Goal: Task Accomplishment & Management: Manage account settings

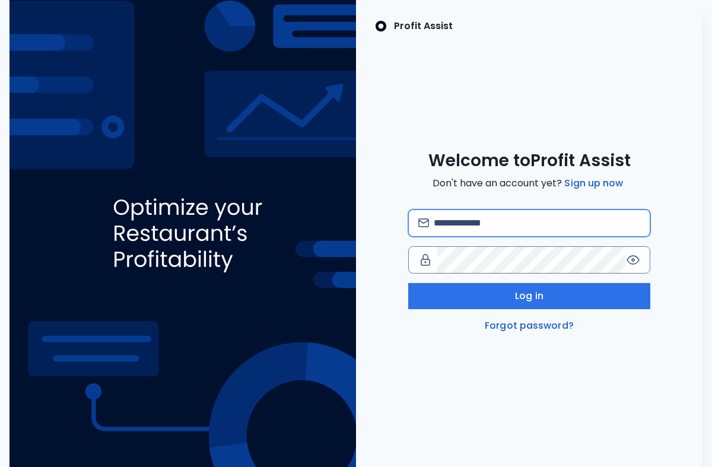
click at [460, 220] on input "email" at bounding box center [537, 223] width 206 height 26
click at [470, 217] on input "email" at bounding box center [537, 223] width 206 height 26
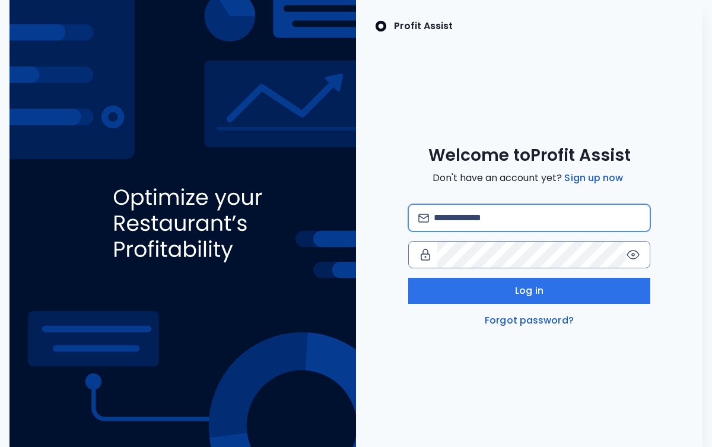
click at [491, 208] on input "email" at bounding box center [537, 218] width 206 height 26
type input "**********"
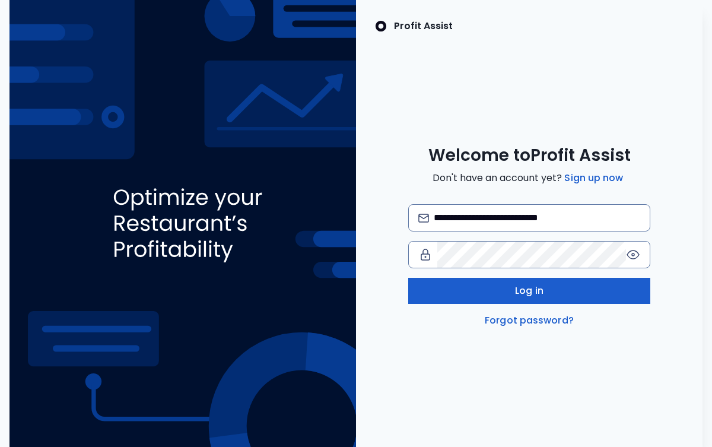
click at [517, 296] on span "Log in" at bounding box center [529, 291] width 28 height 14
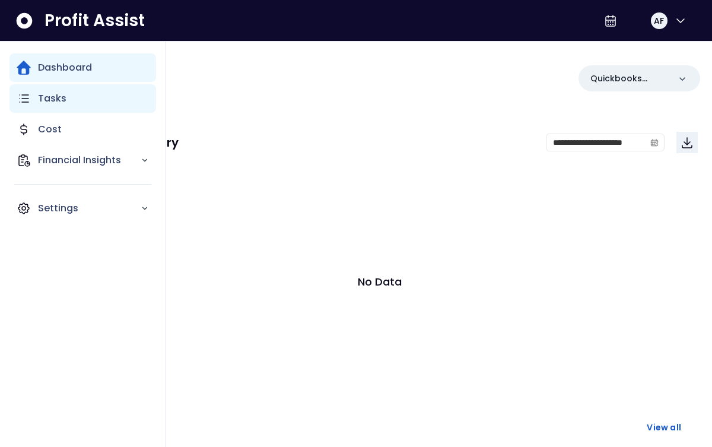
click at [23, 103] on icon "Main navigation" at bounding box center [24, 98] width 14 height 14
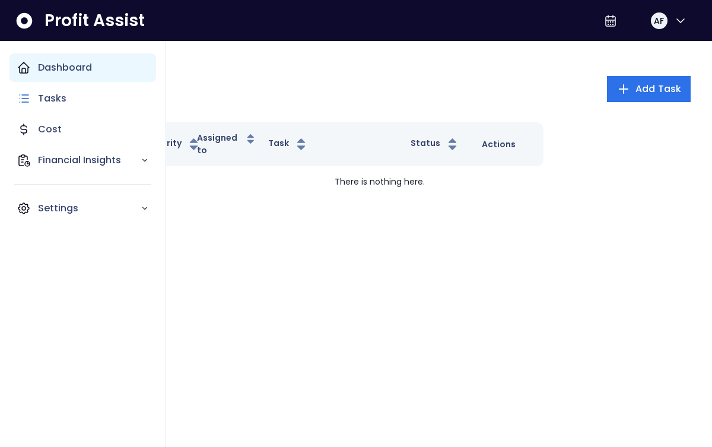
click at [35, 75] on div "Dashboard" at bounding box center [82, 67] width 147 height 28
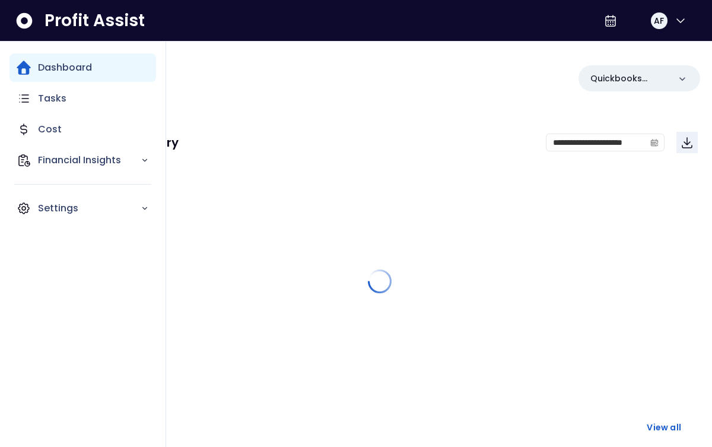
drag, startPoint x: 38, startPoint y: 73, endPoint x: 63, endPoint y: 74, distance: 24.9
click at [38, 73] on p "Dashboard" at bounding box center [65, 68] width 54 height 14
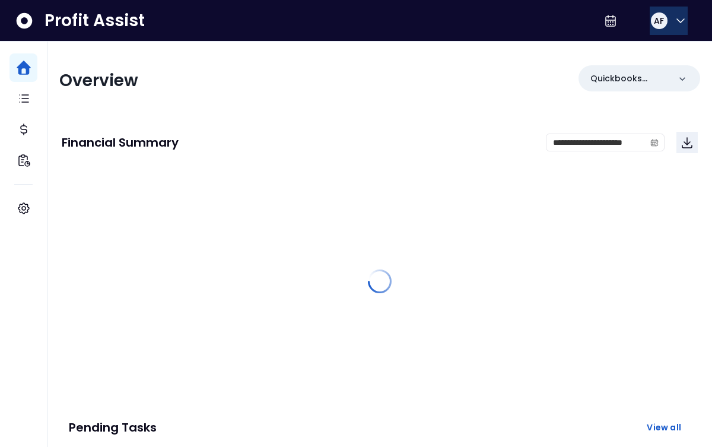
click at [679, 19] on icon "button" at bounding box center [680, 21] width 7 height 4
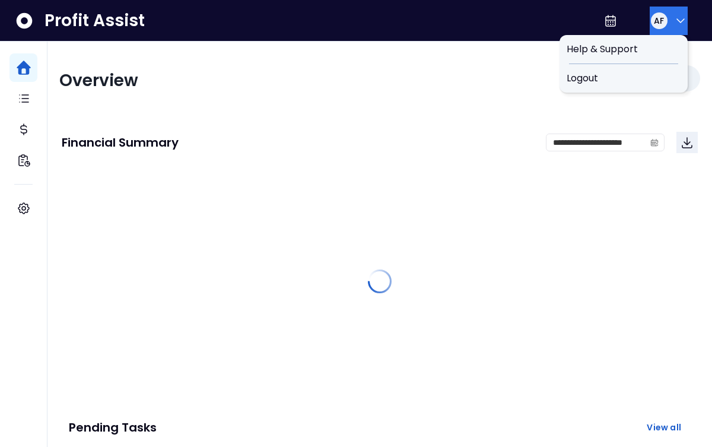
click at [679, 19] on icon "button" at bounding box center [680, 21] width 7 height 4
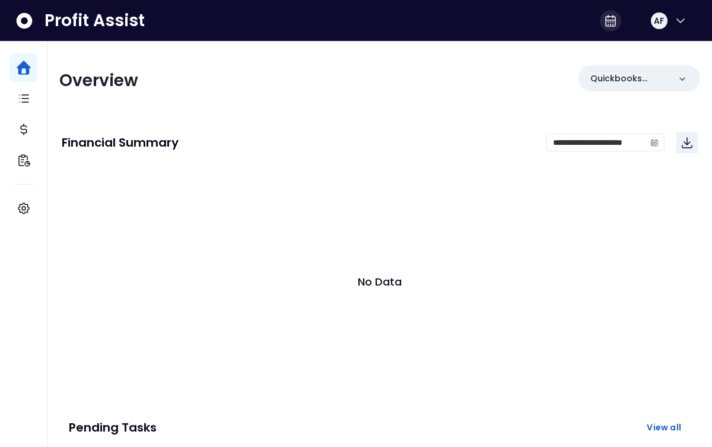
click at [603, 18] on icon at bounding box center [610, 21] width 14 height 14
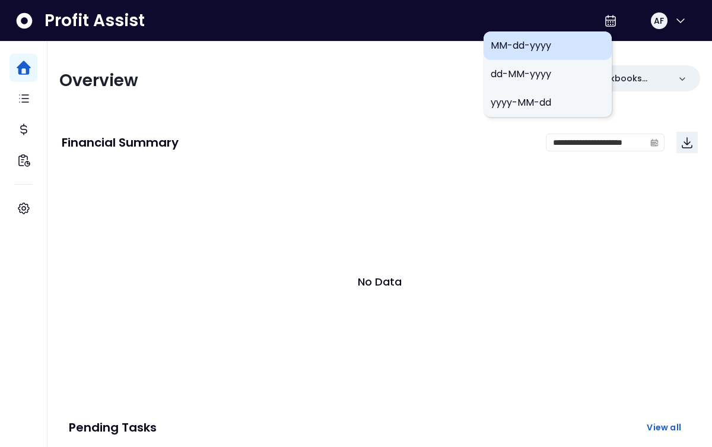
click at [533, 45] on span "MM-dd-yyyy" at bounding box center [548, 46] width 114 height 14
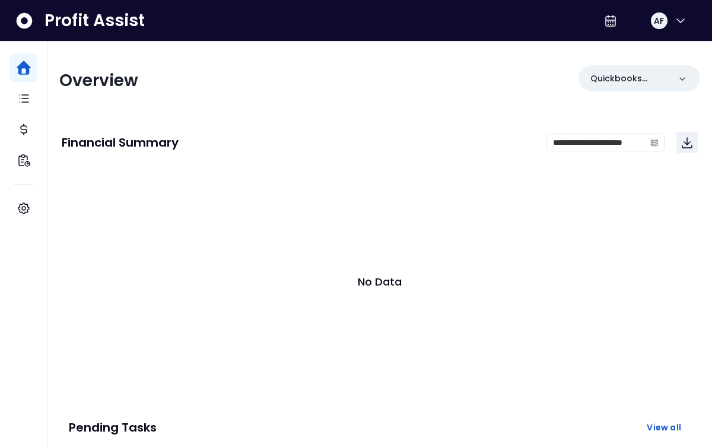
scroll to position [15, 0]
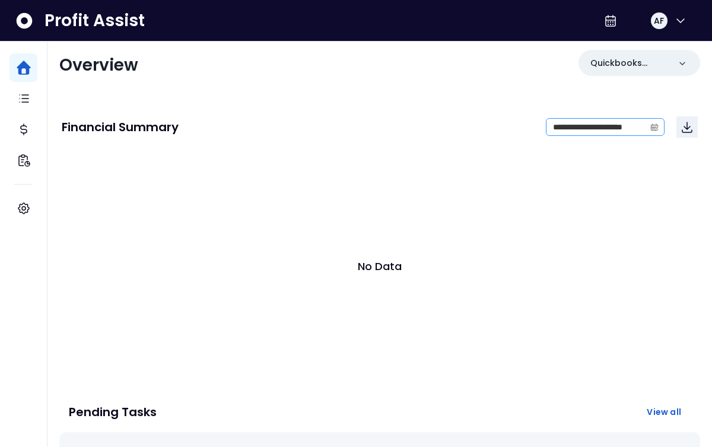
click at [654, 125] on icon "calendar" at bounding box center [654, 127] width 8 height 8
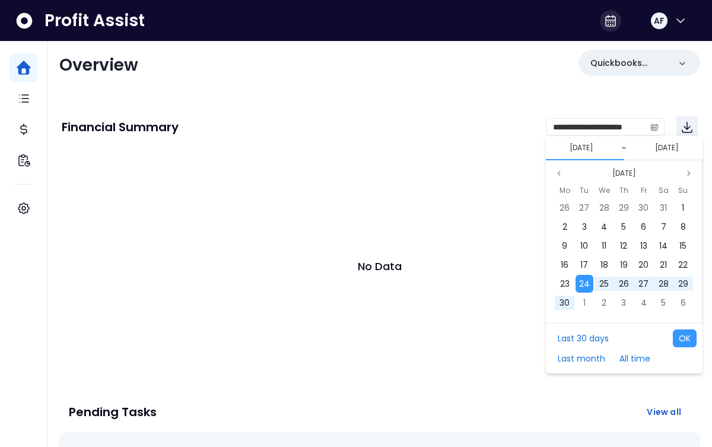
click at [603, 24] on icon at bounding box center [610, 21] width 14 height 14
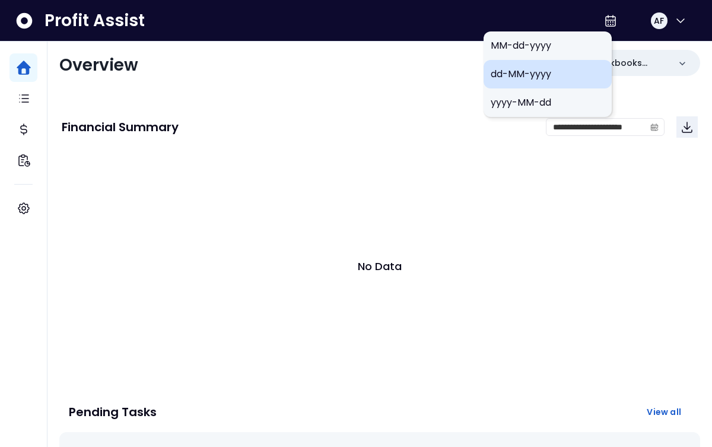
click at [532, 72] on span "dd-MM-yyyy" at bounding box center [548, 74] width 114 height 14
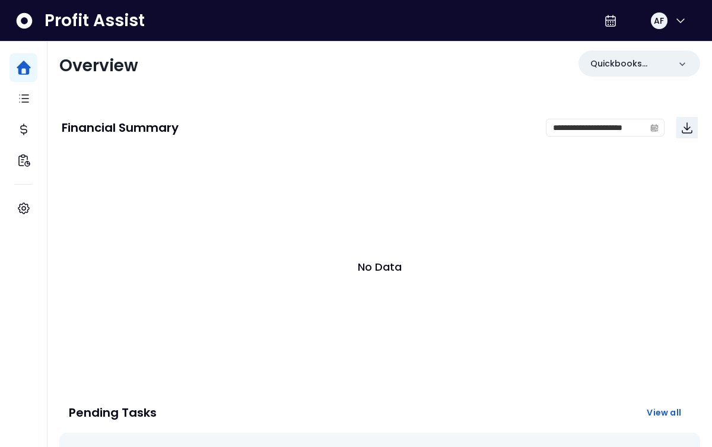
scroll to position [16, 0]
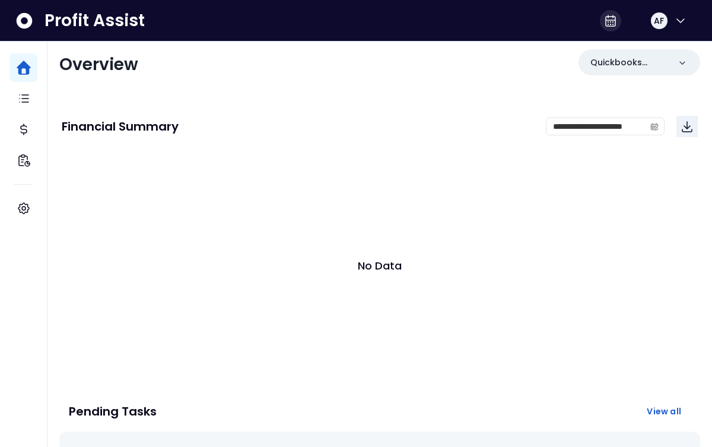
click at [603, 18] on icon at bounding box center [610, 21] width 14 height 14
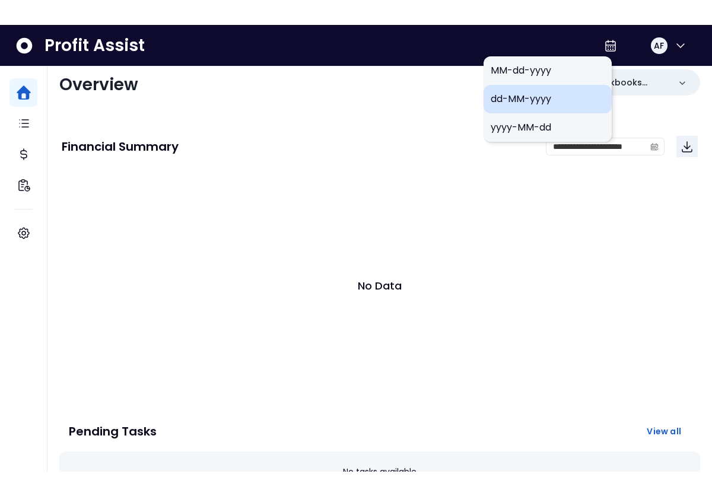
scroll to position [25, 0]
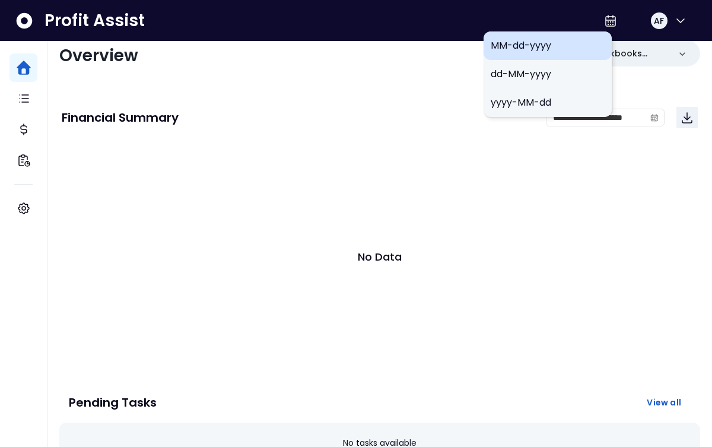
click at [516, 42] on span "MM-dd-yyyy" at bounding box center [548, 46] width 114 height 14
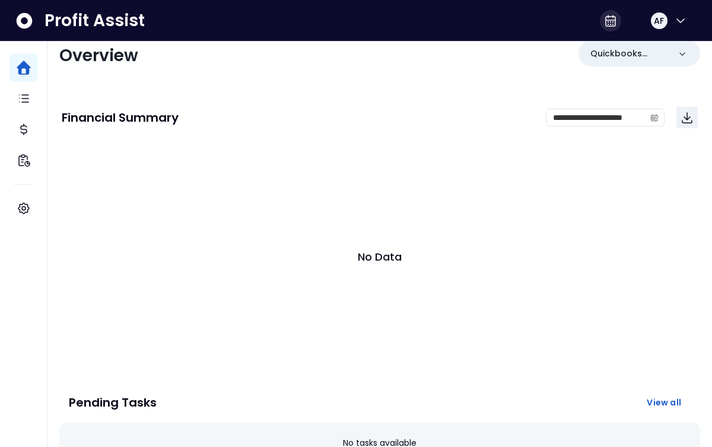
click at [603, 21] on icon at bounding box center [610, 21] width 14 height 14
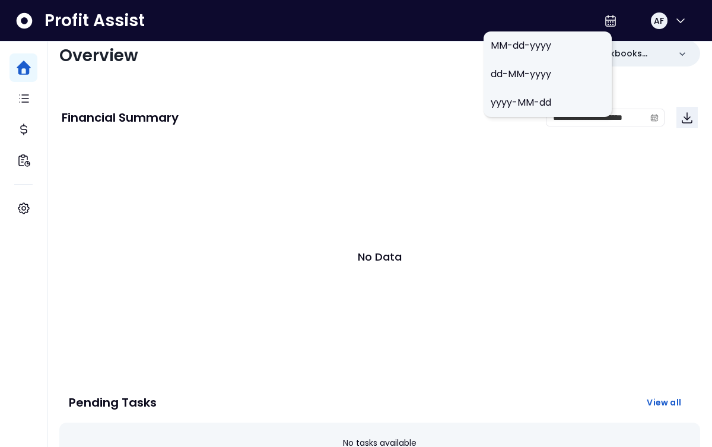
click at [545, 47] on span "MM-dd-yyyy" at bounding box center [548, 46] width 114 height 14
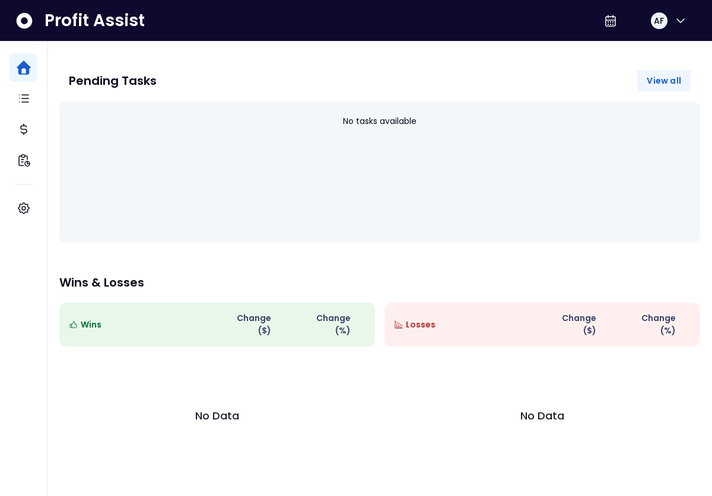
scroll to position [0, 0]
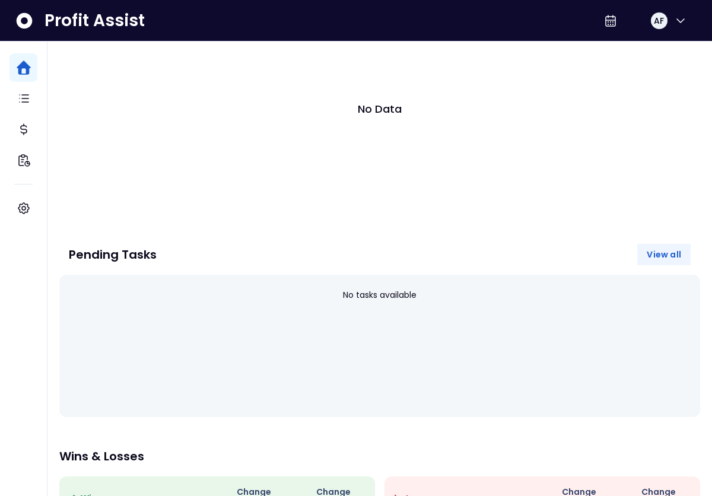
click at [668, 249] on span "View all" at bounding box center [664, 255] width 34 height 12
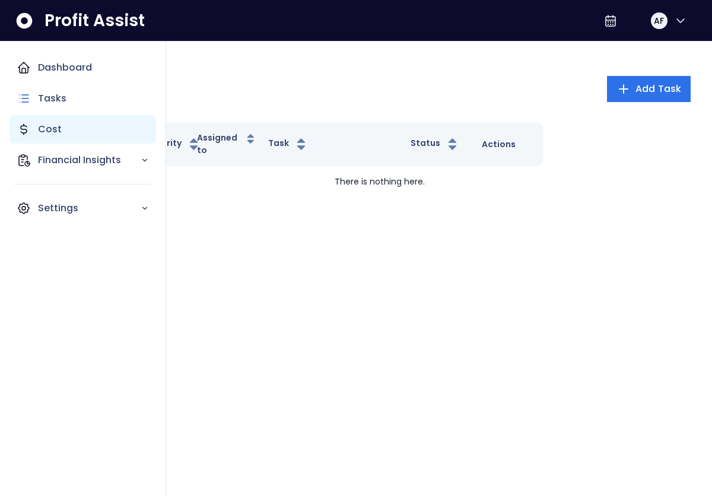
click at [22, 126] on icon "Main navigation" at bounding box center [24, 129] width 14 height 14
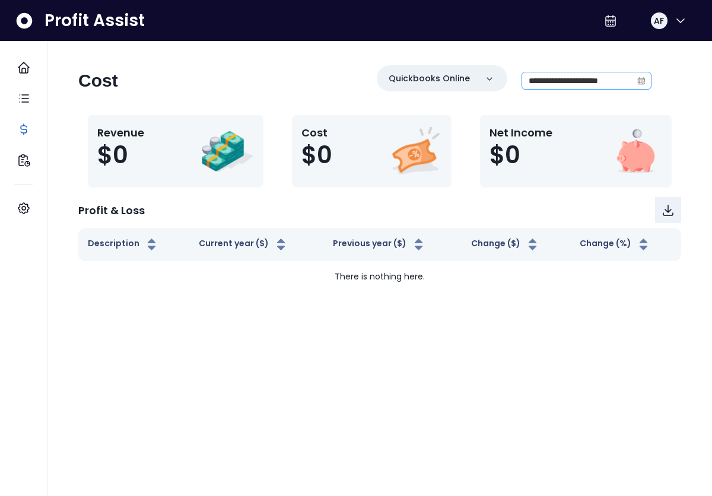
click at [638, 80] on icon "calendar" at bounding box center [641, 81] width 7 height 7
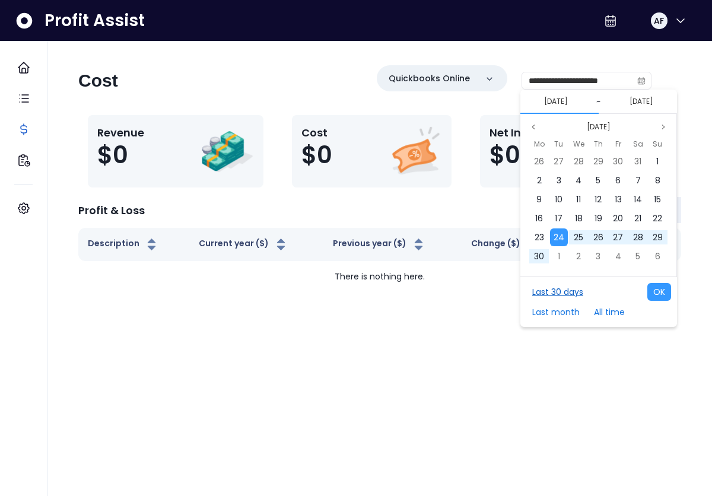
click at [568, 286] on button "Last 30 days" at bounding box center [557, 292] width 63 height 18
click at [661, 290] on button "OK" at bounding box center [659, 292] width 24 height 18
type input "**********"
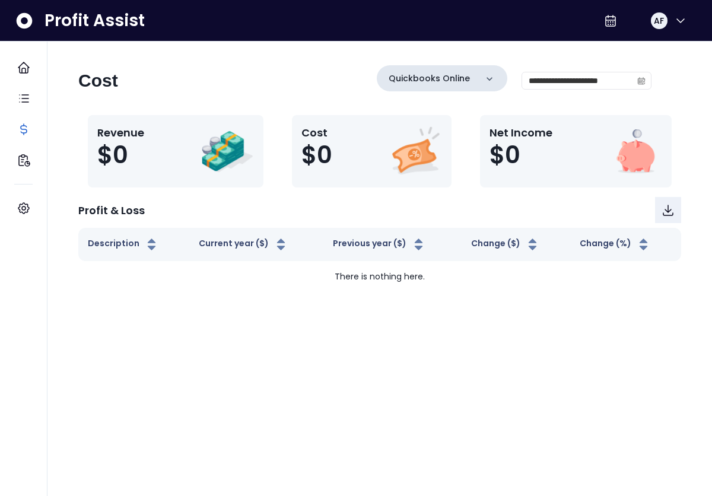
click at [465, 77] on div "Quickbooks Online" at bounding box center [442, 78] width 131 height 26
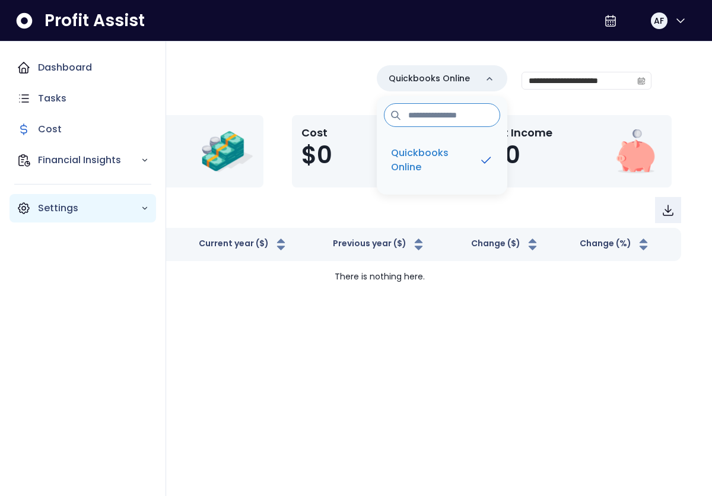
click at [57, 204] on p "Settings" at bounding box center [89, 208] width 103 height 14
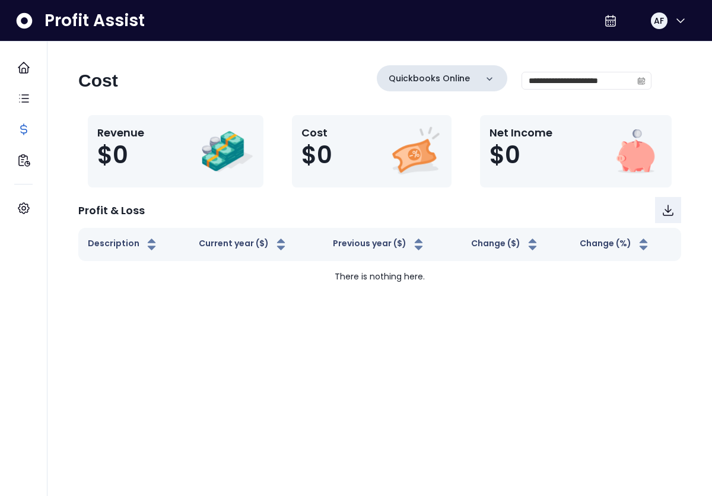
click at [497, 82] on div "Quickbooks Online" at bounding box center [442, 78] width 131 height 26
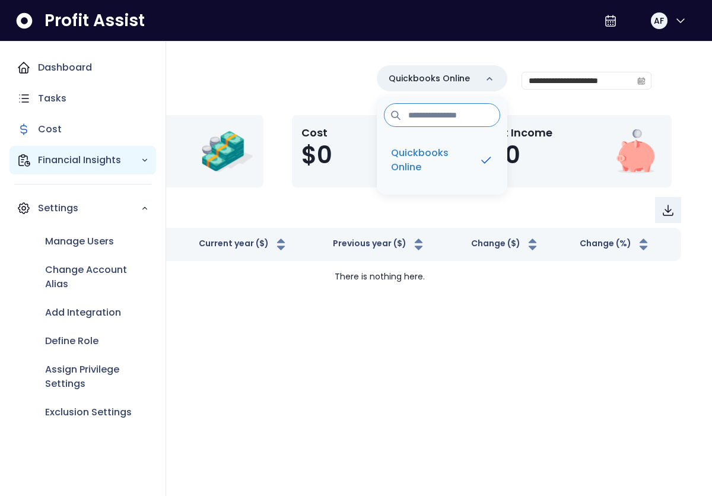
click at [50, 160] on p "Financial Insights" at bounding box center [89, 160] width 103 height 14
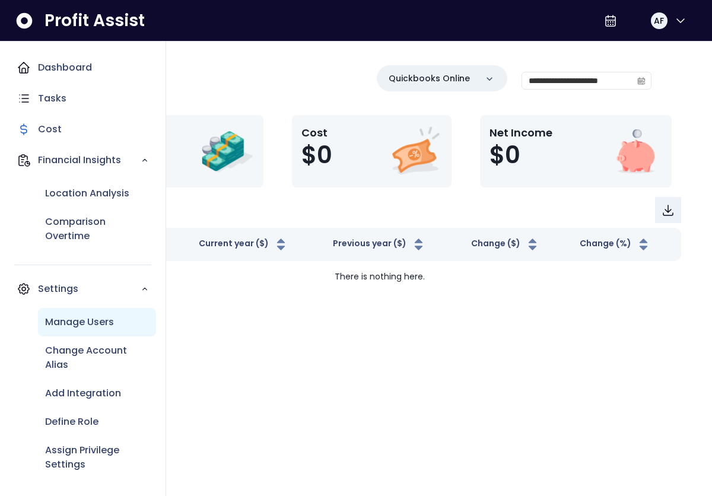
scroll to position [28, 0]
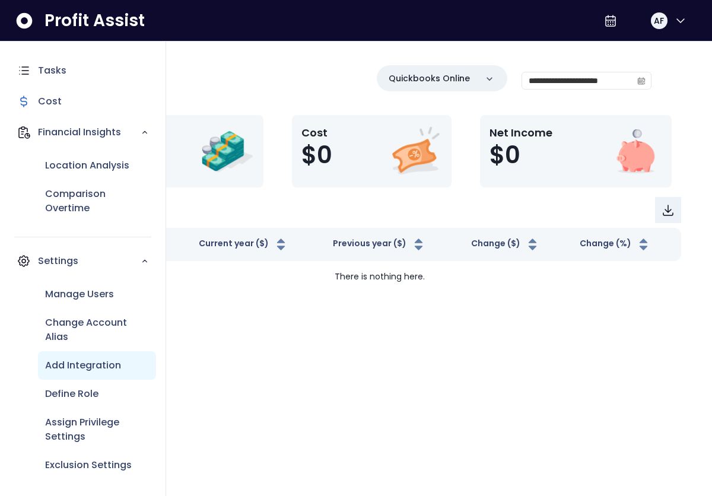
click at [92, 371] on p "Add Integration" at bounding box center [83, 365] width 76 height 14
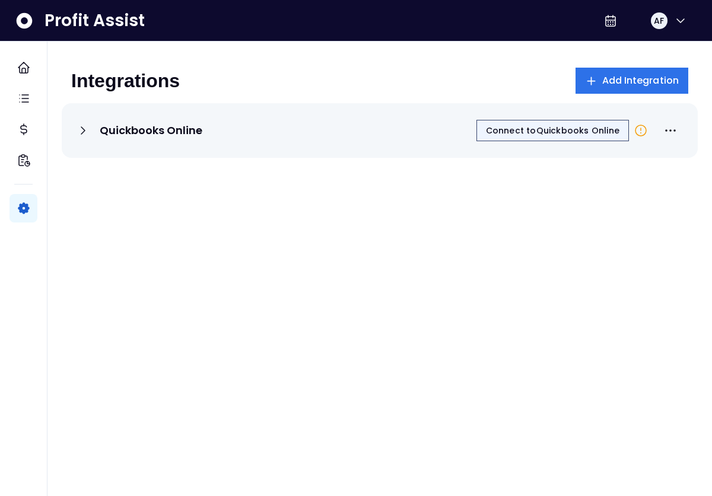
click at [580, 131] on span "Connect to Quickbooks Online" at bounding box center [552, 131] width 133 height 12
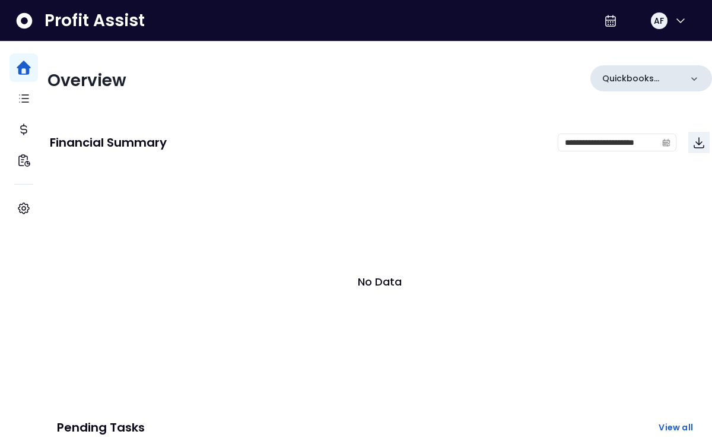
click at [669, 75] on div "Quickbooks Online" at bounding box center [651, 78] width 122 height 26
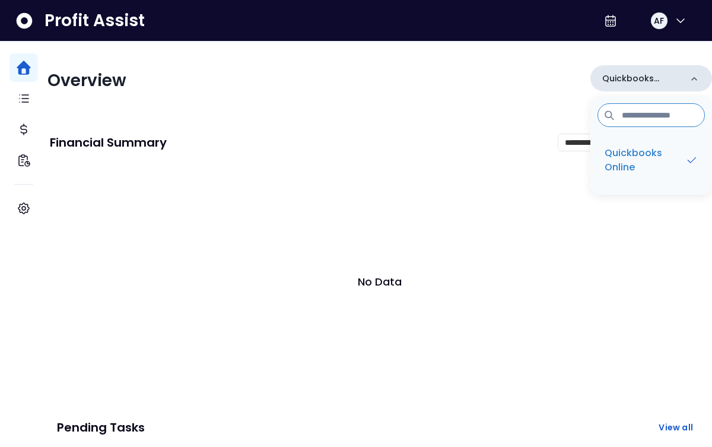
click at [658, 85] on div "Quickbooks Online" at bounding box center [651, 78] width 122 height 26
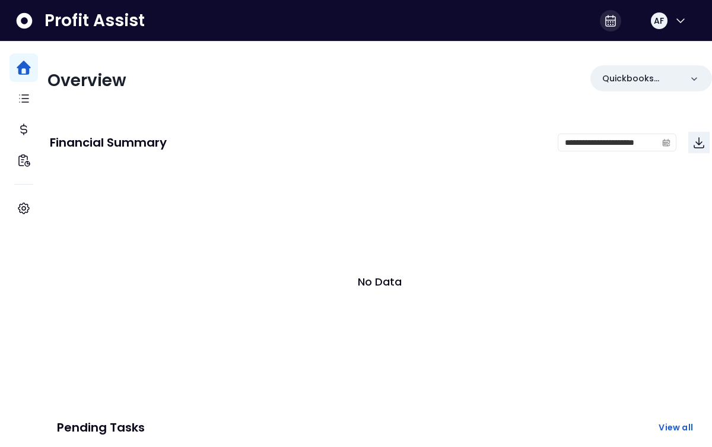
click at [606, 23] on icon at bounding box center [610, 20] width 9 height 11
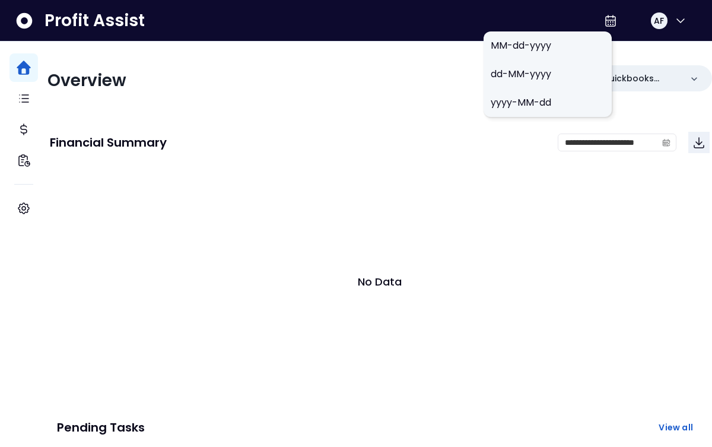
click at [543, 48] on span "MM-dd-yyyy" at bounding box center [548, 46] width 114 height 14
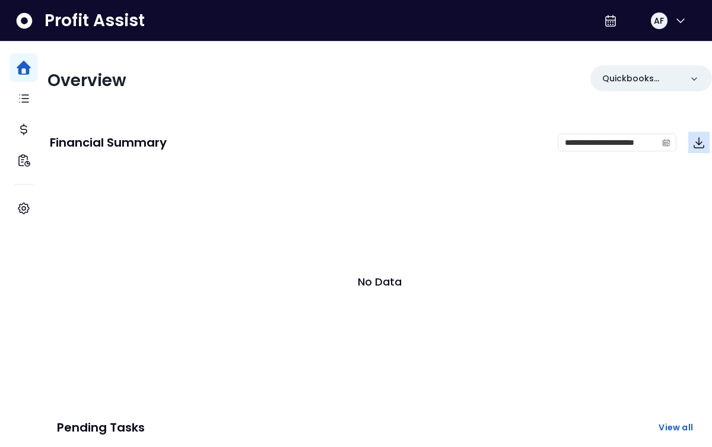
click at [694, 142] on icon "Download" at bounding box center [698, 143] width 9 height 10
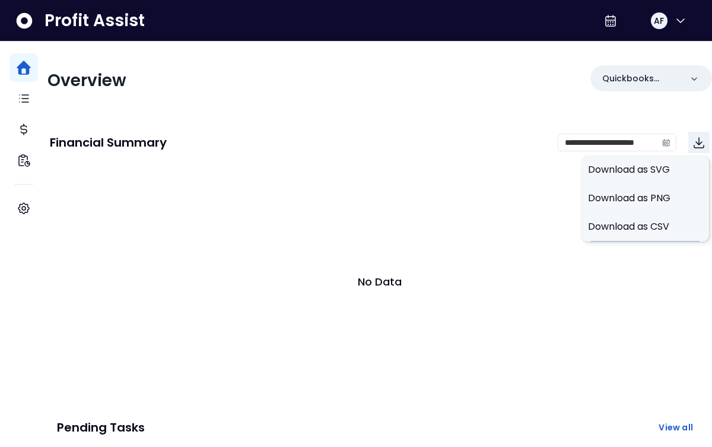
click at [672, 125] on div "**********" at bounding box center [380, 142] width 660 height 40
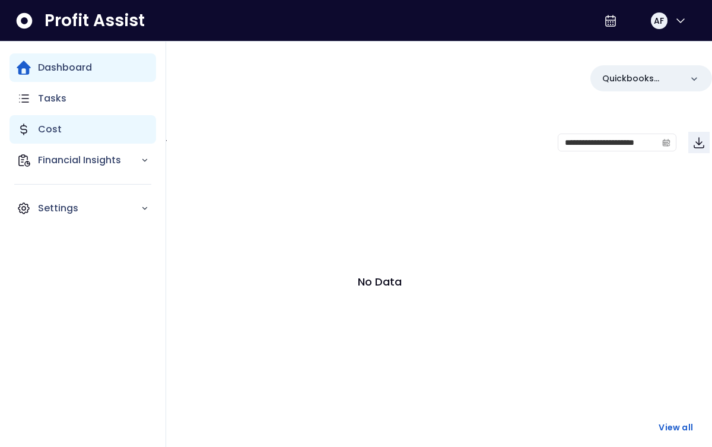
click at [36, 127] on div "Cost" at bounding box center [82, 129] width 147 height 28
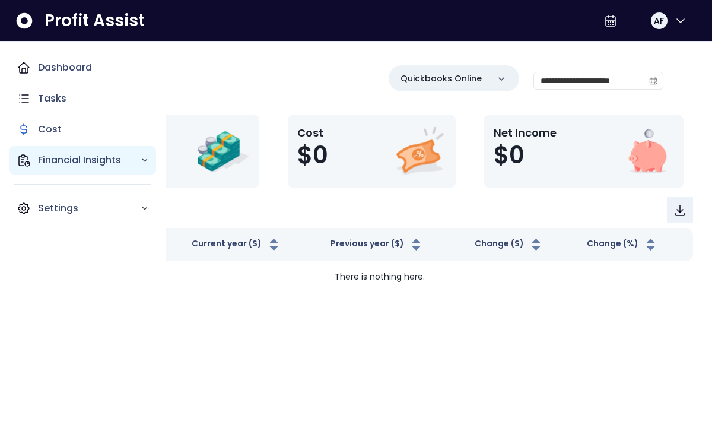
click at [67, 155] on p "Financial Insights" at bounding box center [89, 160] width 103 height 14
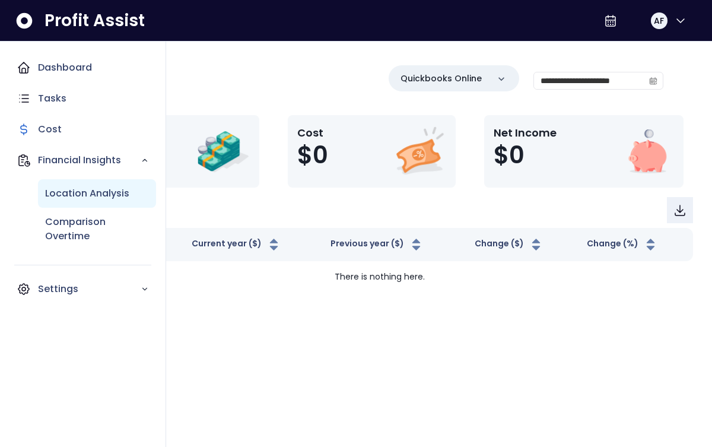
click at [90, 193] on p "Location Analysis" at bounding box center [87, 193] width 84 height 14
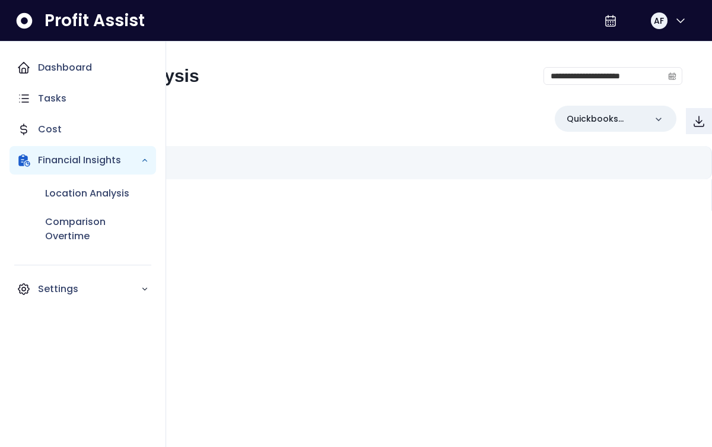
click at [127, 160] on p "Financial Insights" at bounding box center [89, 160] width 103 height 14
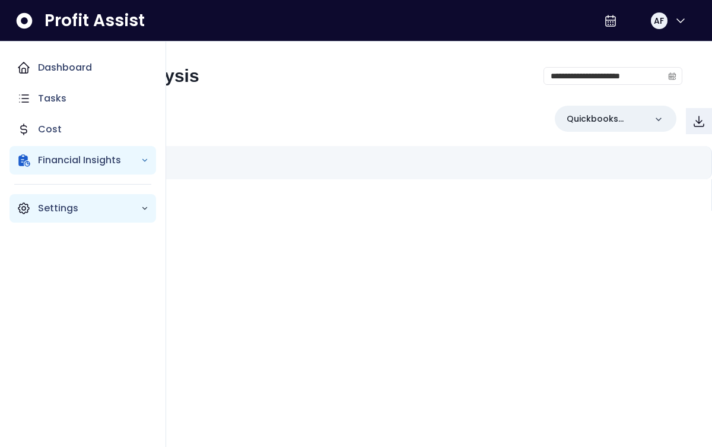
click at [148, 208] on icon "Main navigation" at bounding box center [145, 208] width 8 height 8
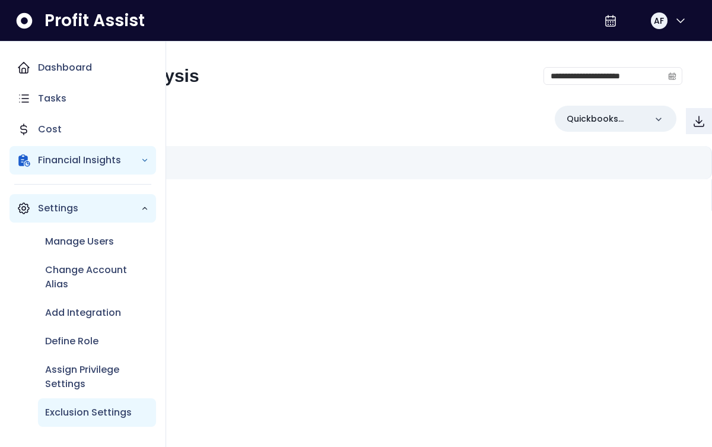
click at [100, 412] on p "Exclusion Settings" at bounding box center [88, 412] width 87 height 14
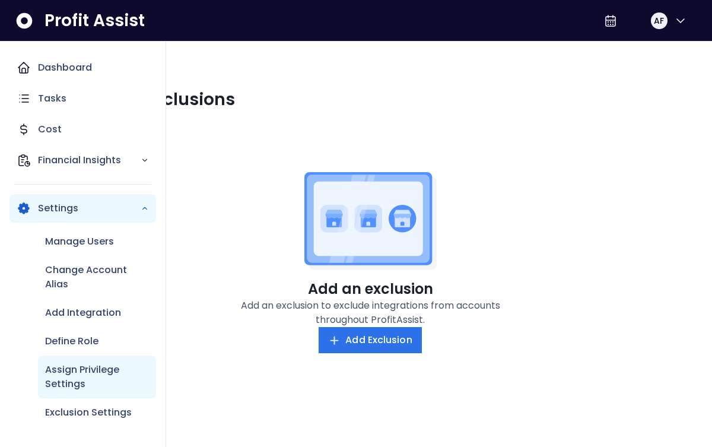
click at [66, 373] on p "Assign Privilege Settings" at bounding box center [97, 376] width 104 height 28
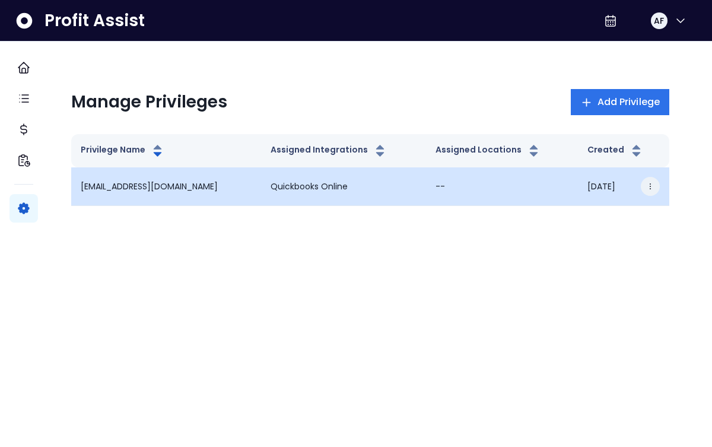
click at [646, 185] on icon "button" at bounding box center [650, 186] width 8 height 8
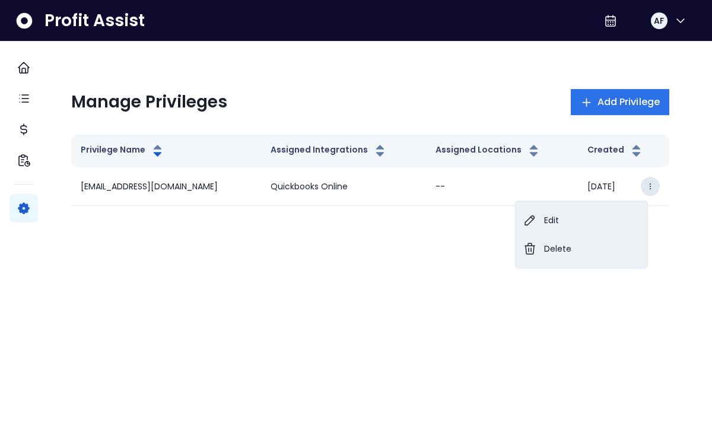
click at [552, 221] on button "Edit" at bounding box center [582, 220] width 132 height 28
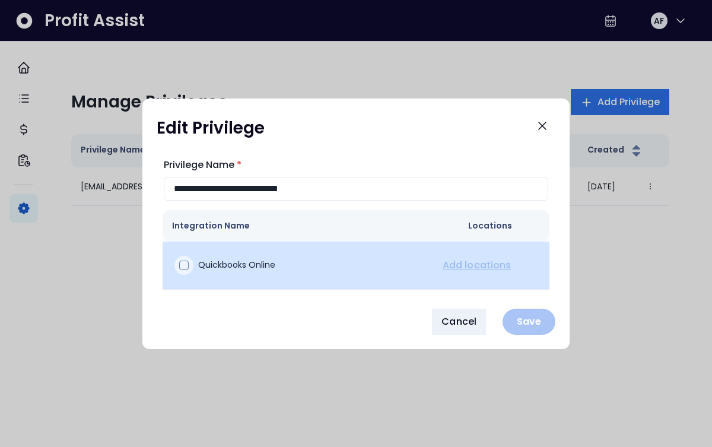
click at [181, 265] on span at bounding box center [183, 264] width 9 height 9
click at [460, 259] on td "Add locations" at bounding box center [490, 265] width 119 height 48
click at [463, 264] on td "Add locations" at bounding box center [490, 265] width 119 height 48
click at [184, 265] on icon at bounding box center [184, 265] width 8 height 8
click at [489, 264] on td "Add locations" at bounding box center [490, 265] width 119 height 48
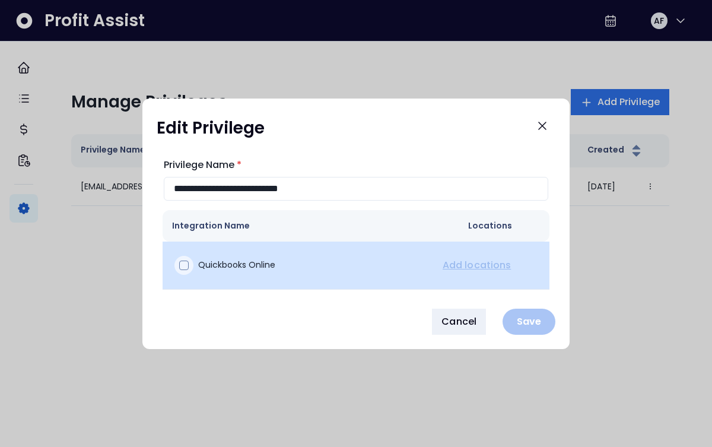
click at [192, 263] on div at bounding box center [183, 265] width 19 height 19
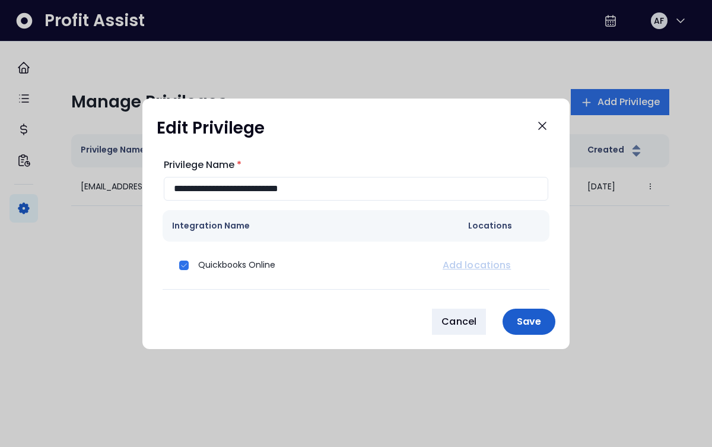
click at [526, 316] on p "Save" at bounding box center [529, 321] width 39 height 11
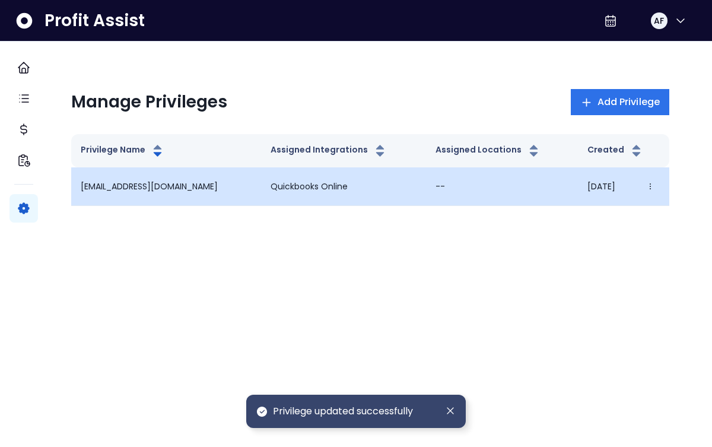
click at [435, 185] on p "--" at bounding box center [501, 186] width 132 height 12
click at [646, 187] on icon "button" at bounding box center [650, 186] width 8 height 8
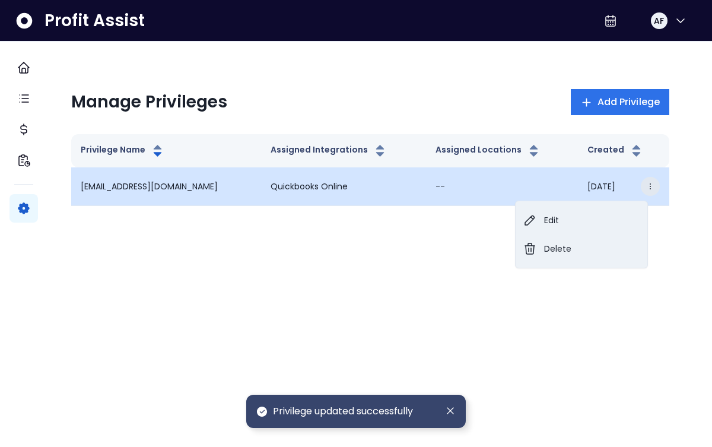
click at [646, 187] on icon "button" at bounding box center [650, 186] width 8 height 8
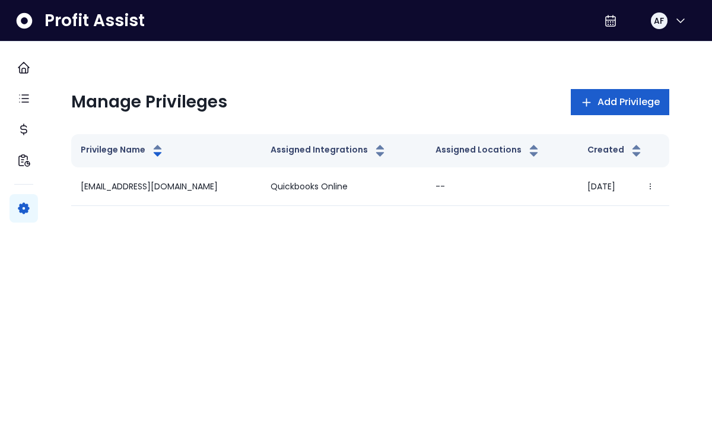
click at [621, 106] on span "Add Privilege" at bounding box center [628, 102] width 62 height 14
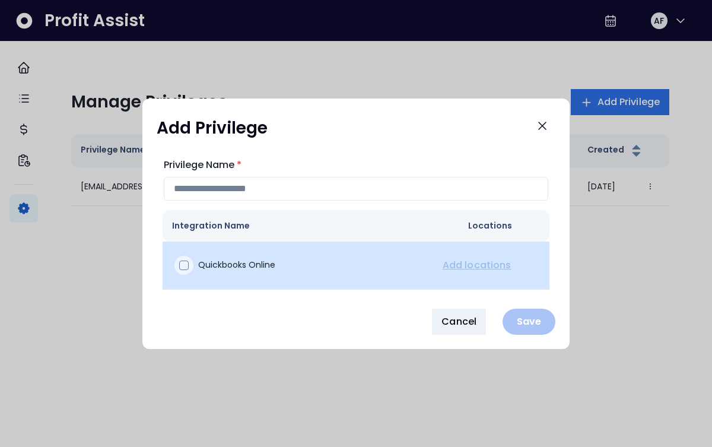
click at [193, 260] on label at bounding box center [185, 265] width 17 height 19
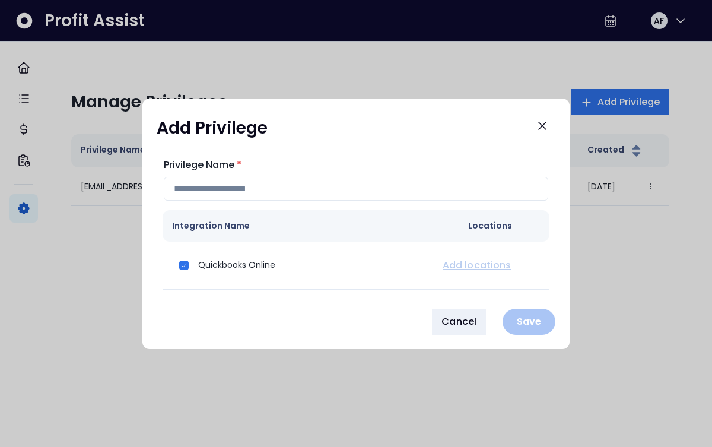
click at [539, 128] on icon "Close" at bounding box center [542, 125] width 7 height 7
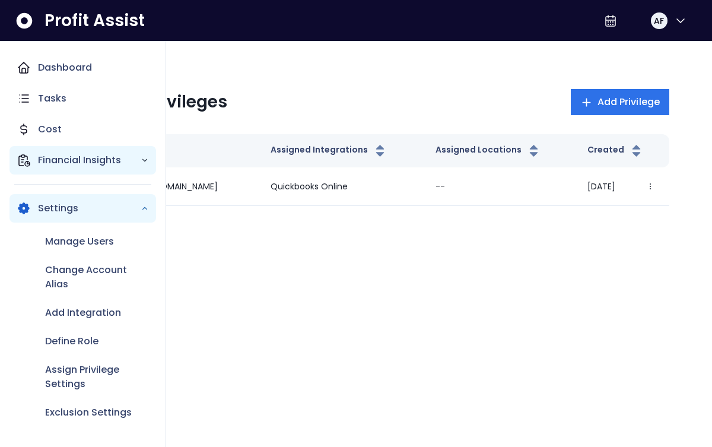
click at [26, 155] on icon "Main navigation" at bounding box center [24, 160] width 11 height 11
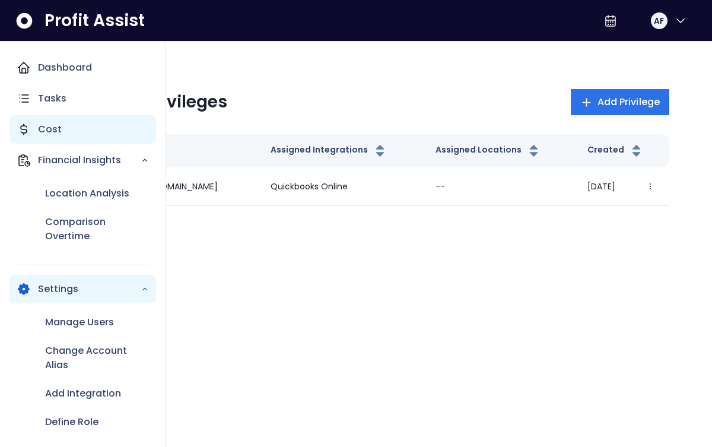
click at [59, 136] on p "Cost" at bounding box center [50, 129] width 24 height 14
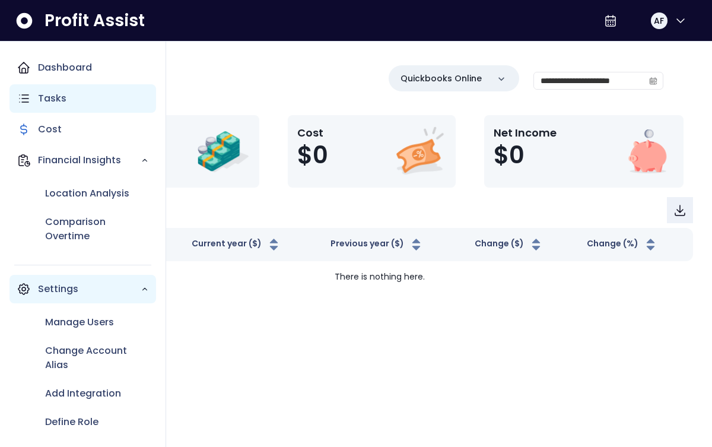
click at [58, 97] on p "Tasks" at bounding box center [52, 98] width 28 height 14
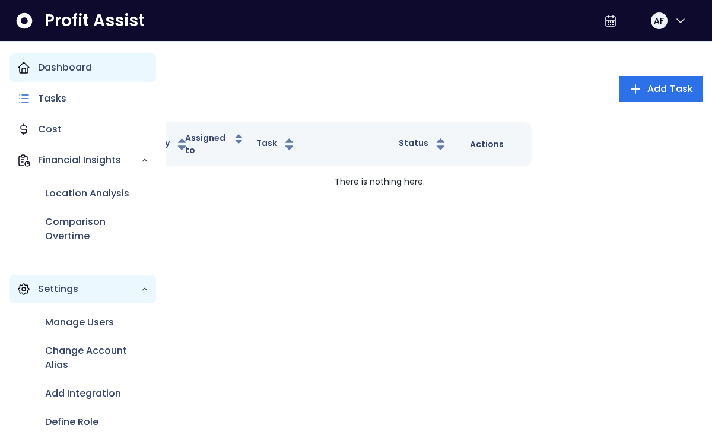
click at [58, 67] on p "Dashboard" at bounding box center [65, 68] width 54 height 14
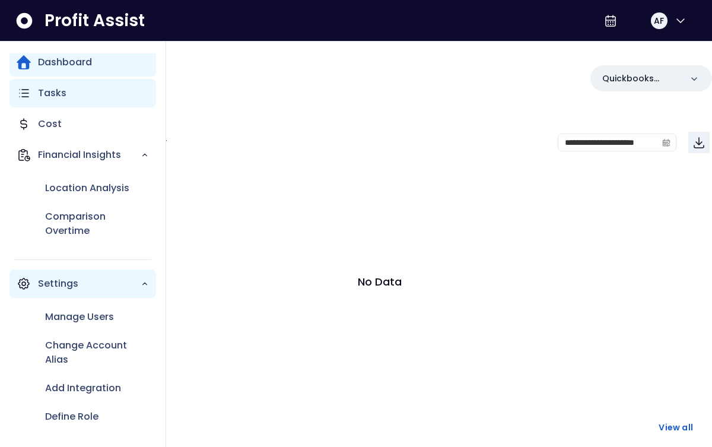
scroll to position [6, 0]
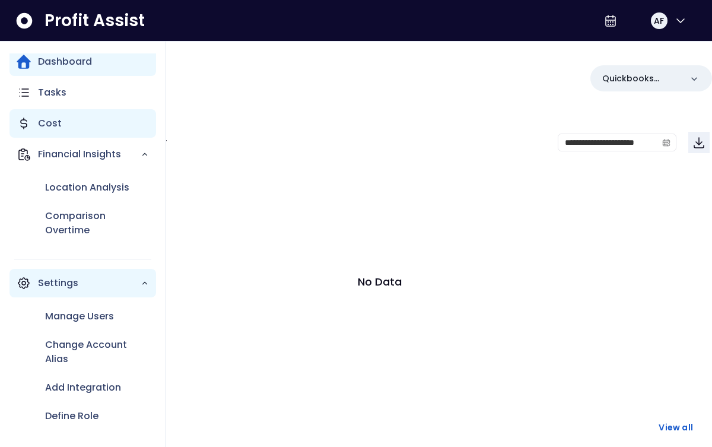
click at [50, 124] on p "Cost" at bounding box center [50, 123] width 24 height 14
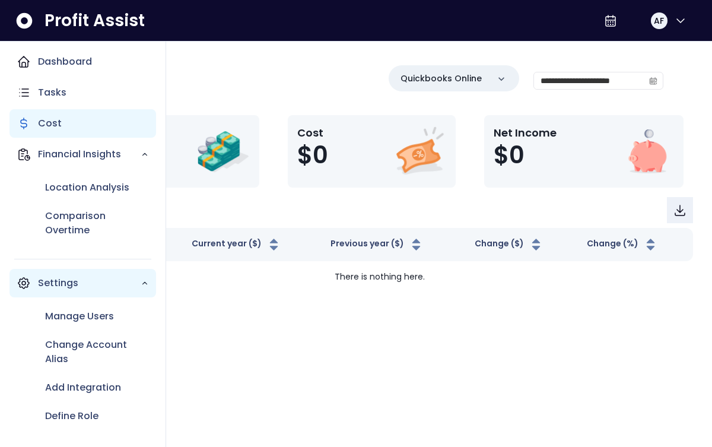
click at [50, 124] on p "Cost" at bounding box center [50, 123] width 24 height 14
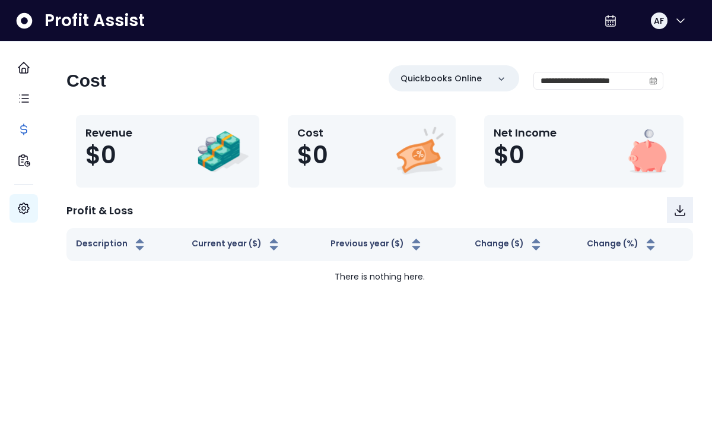
click at [388, 191] on div "**********" at bounding box center [379, 178] width 664 height 227
click at [586, 80] on input "**********" at bounding box center [589, 80] width 110 height 17
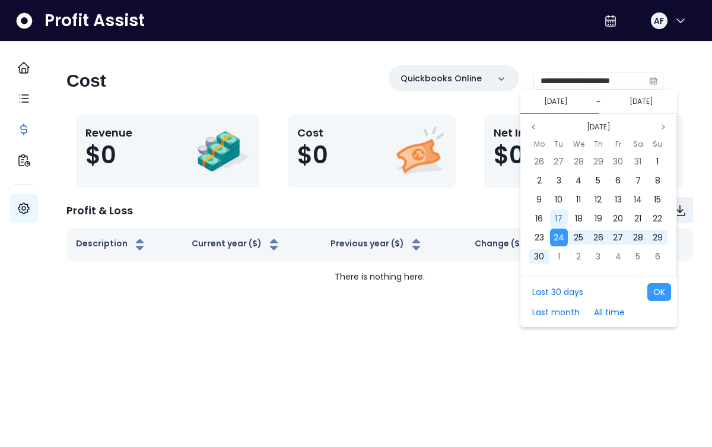
click at [558, 223] on span "17" at bounding box center [559, 218] width 8 height 12
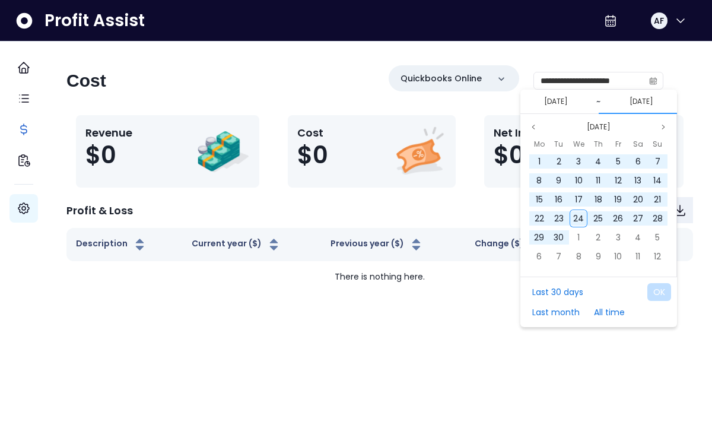
click at [646, 288] on div "Last 30 days Last month All time OK" at bounding box center [598, 301] width 157 height 50
click at [573, 290] on button "Last 30 days" at bounding box center [557, 292] width 63 height 18
click at [662, 288] on button "OK" at bounding box center [659, 292] width 24 height 18
type input "**********"
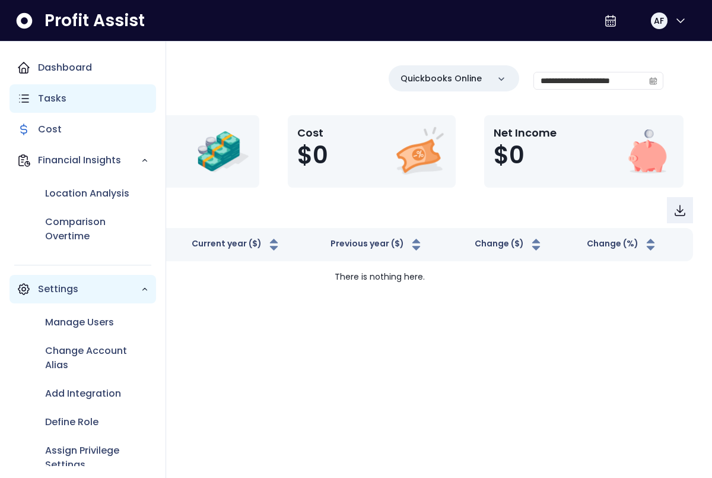
click at [30, 98] on icon "Main navigation" at bounding box center [24, 98] width 14 height 14
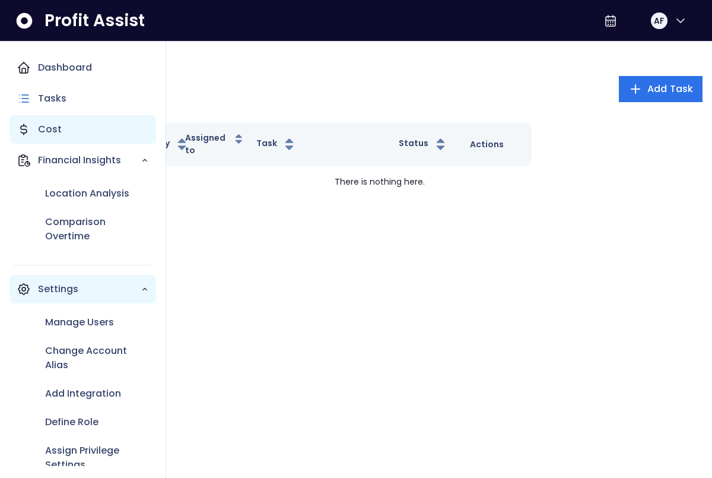
click at [47, 131] on p "Cost" at bounding box center [50, 129] width 24 height 14
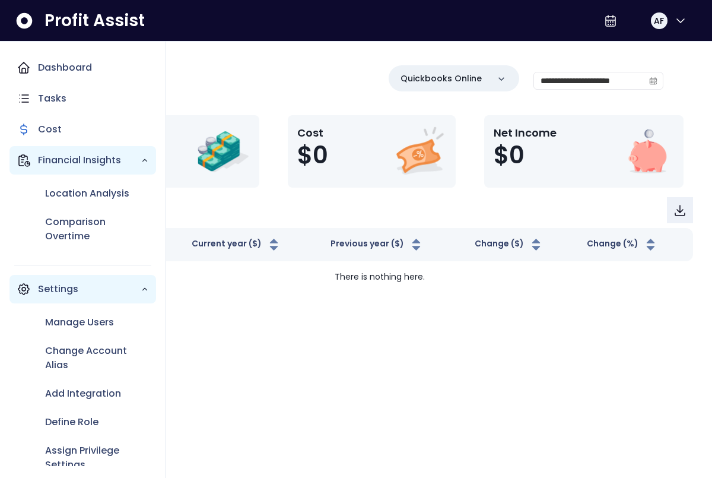
click at [49, 160] on p "Financial Insights" at bounding box center [89, 160] width 103 height 14
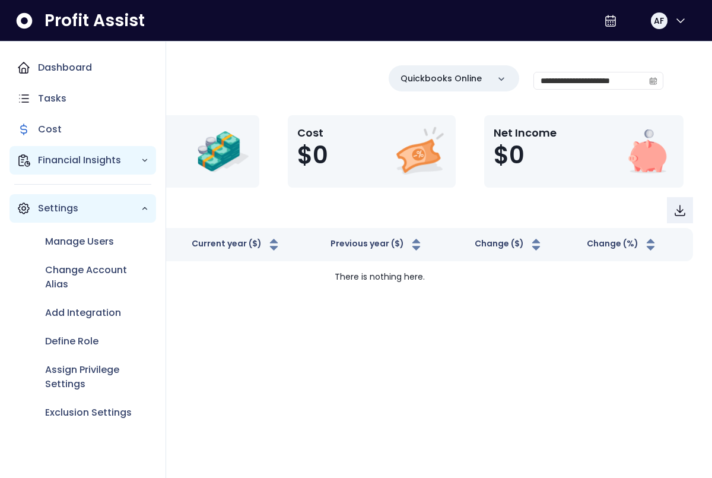
click at [50, 161] on p "Financial Insights" at bounding box center [89, 160] width 103 height 14
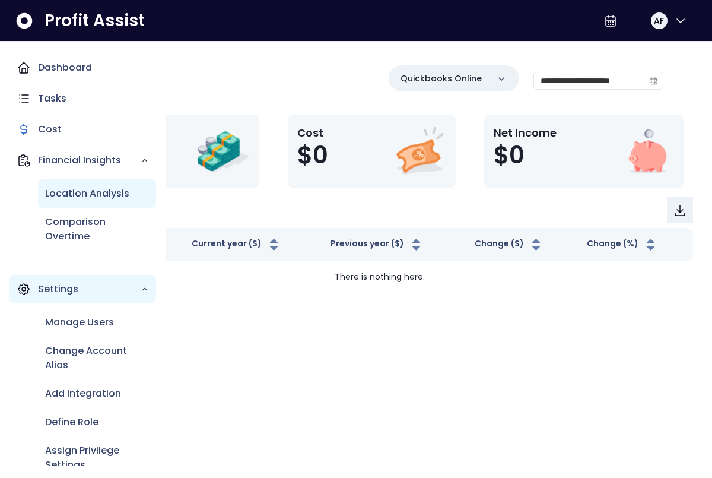
click at [78, 191] on p "Location Analysis" at bounding box center [87, 193] width 84 height 14
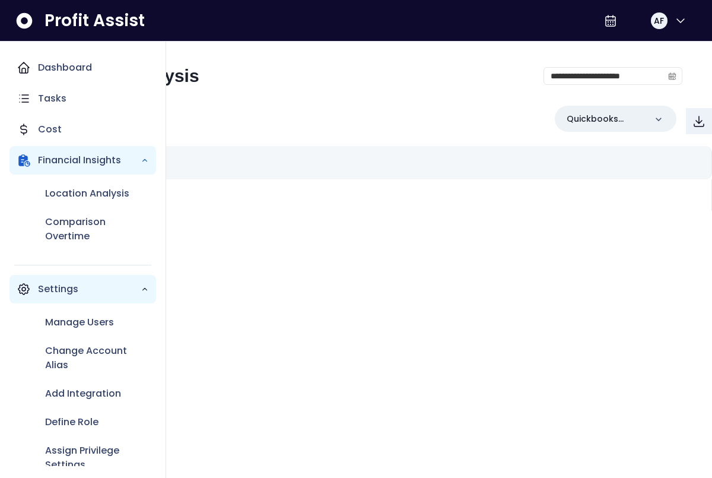
scroll to position [46, 0]
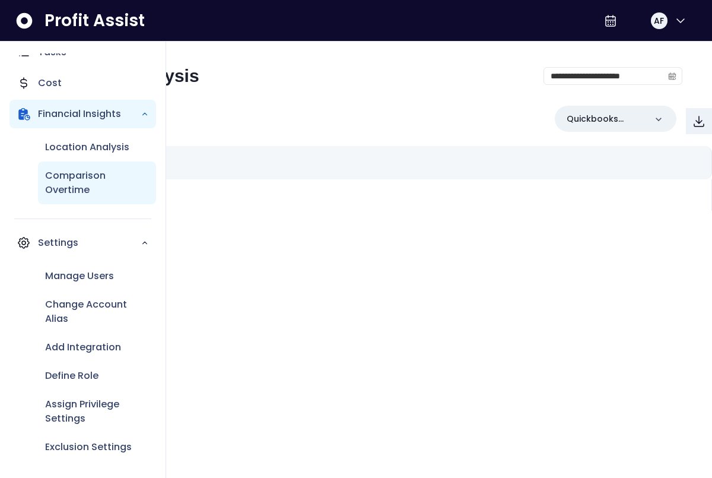
click at [90, 241] on p "Settings" at bounding box center [89, 243] width 103 height 14
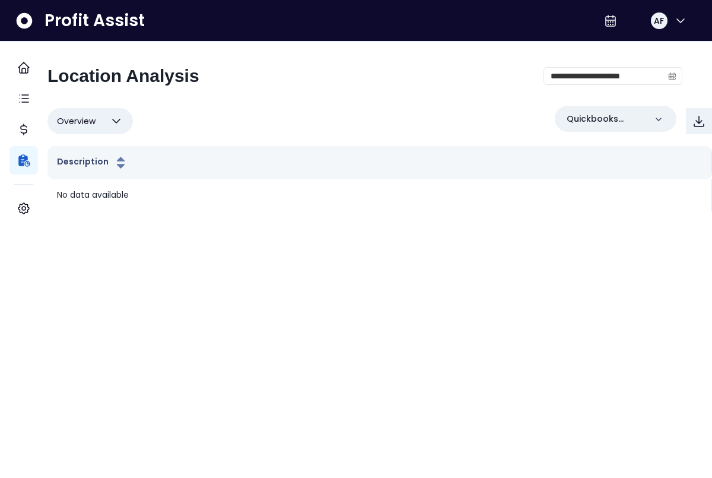
drag, startPoint x: 72, startPoint y: 14, endPoint x: 72, endPoint y: 20, distance: 6.0
click at [72, 14] on span "Profit Assist" at bounding box center [94, 20] width 100 height 21
drag, startPoint x: 73, startPoint y: 21, endPoint x: 2, endPoint y: 18, distance: 71.2
click at [73, 21] on span "Profit Assist" at bounding box center [94, 20] width 100 height 21
drag, startPoint x: 18, startPoint y: 18, endPoint x: 25, endPoint y: 19, distance: 7.1
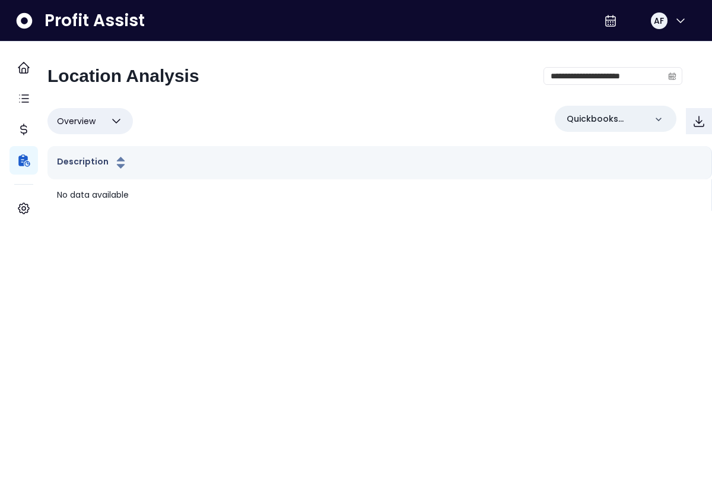
click at [18, 18] on icon at bounding box center [25, 20] width 16 height 16
click at [26, 20] on icon at bounding box center [24, 20] width 19 height 19
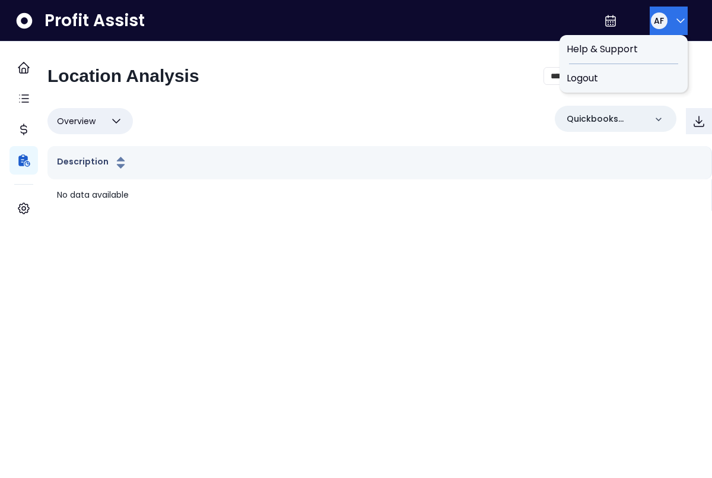
click at [676, 26] on icon "button" at bounding box center [680, 21] width 14 height 14
click at [612, 52] on span "Help & Support" at bounding box center [624, 49] width 114 height 14
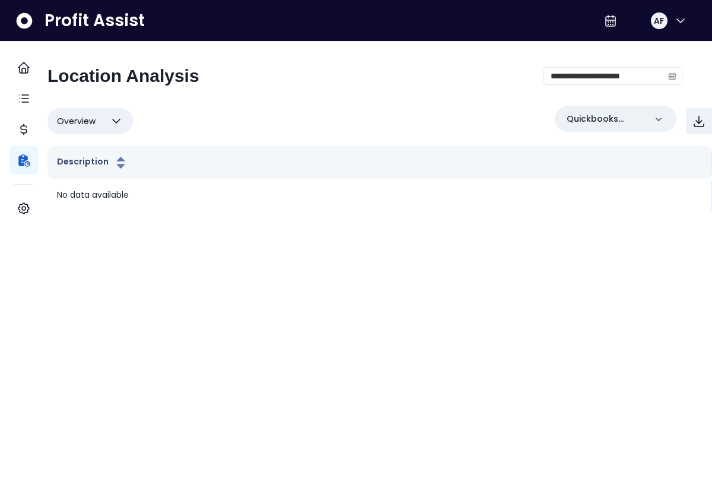
click at [115, 115] on button "Overview" at bounding box center [89, 121] width 85 height 26
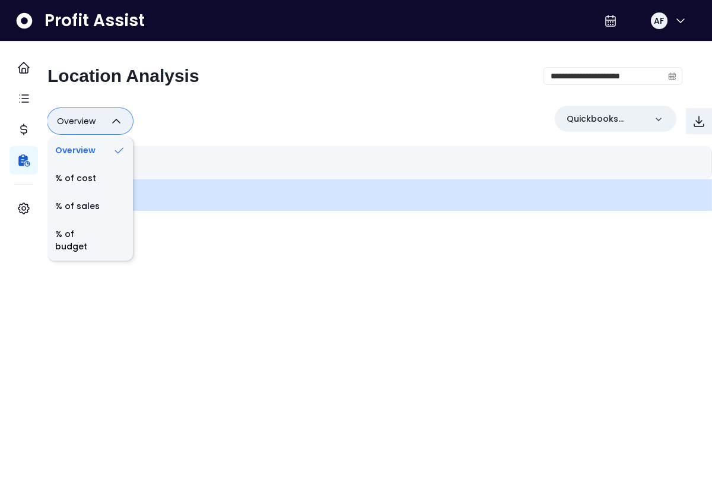
click at [107, 199] on li "% of sales" at bounding box center [89, 206] width 85 height 28
type input "*********"
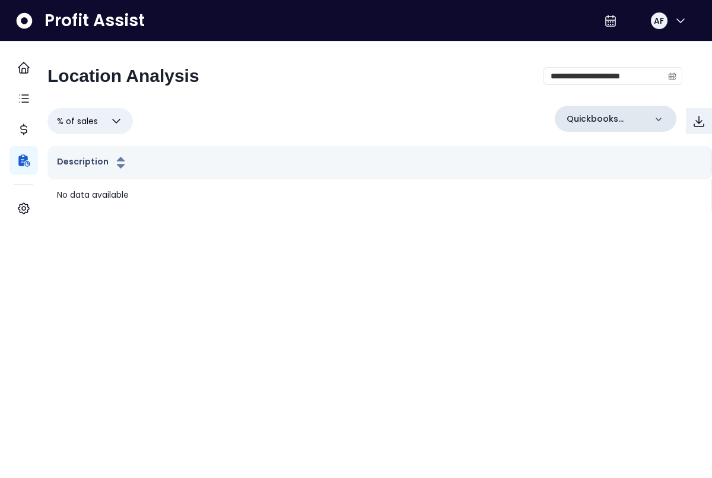
click at [635, 123] on div "Quickbooks Online" at bounding box center [616, 119] width 122 height 26
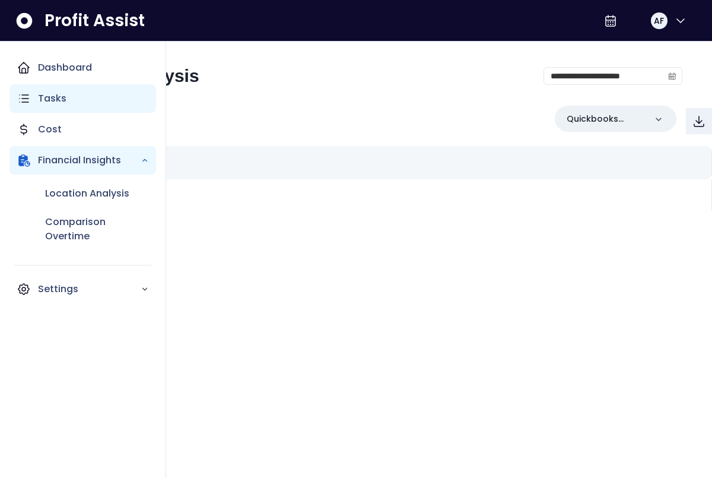
click at [28, 105] on icon "Main navigation" at bounding box center [24, 98] width 14 height 14
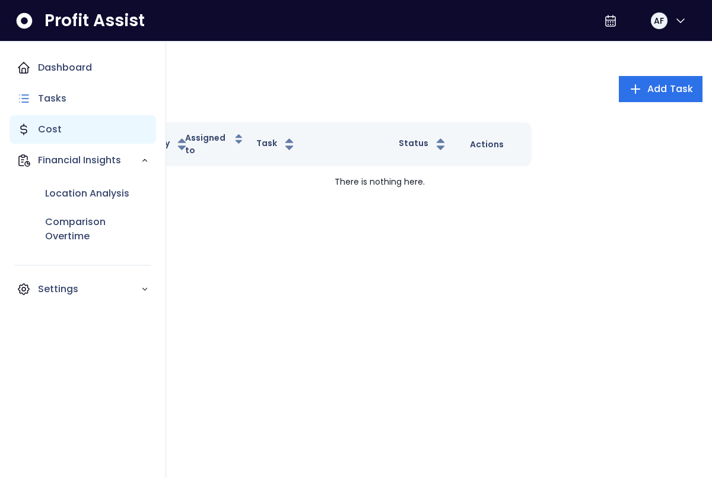
drag, startPoint x: 46, startPoint y: 126, endPoint x: 51, endPoint y: 133, distance: 9.4
click at [46, 126] on p "Cost" at bounding box center [50, 129] width 24 height 14
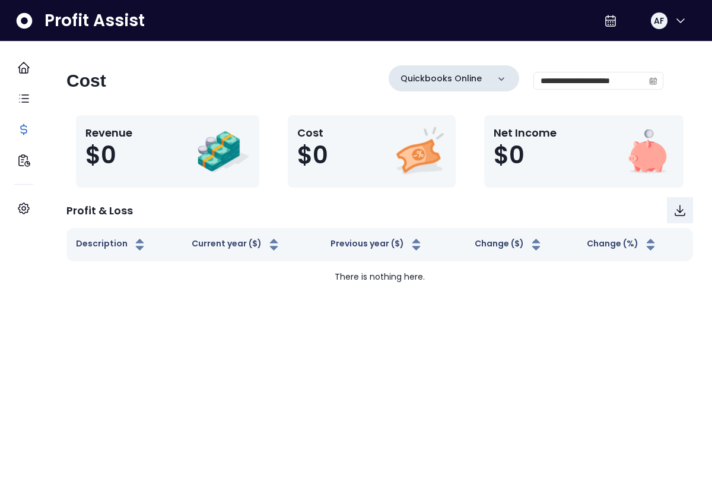
click at [495, 83] on icon at bounding box center [501, 79] width 12 height 12
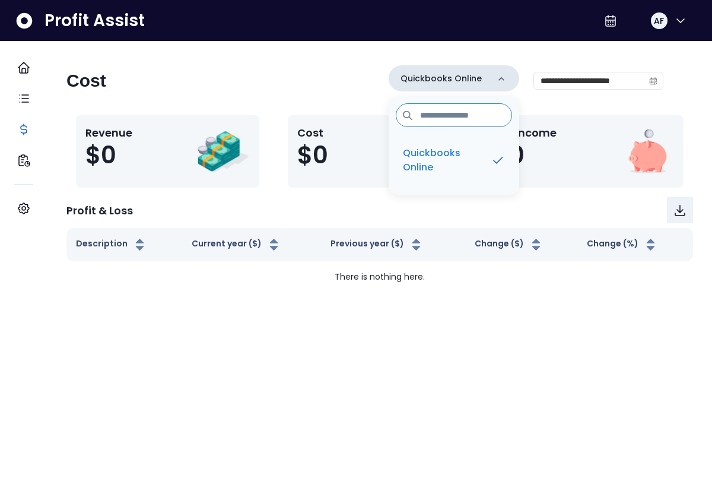
drag, startPoint x: 491, startPoint y: 83, endPoint x: 497, endPoint y: 88, distance: 7.6
click at [495, 83] on icon at bounding box center [501, 79] width 12 height 12
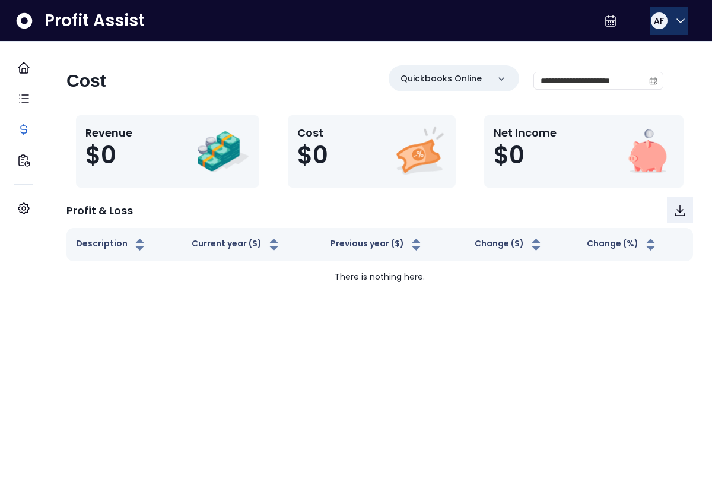
click at [674, 17] on icon "button" at bounding box center [680, 21] width 14 height 14
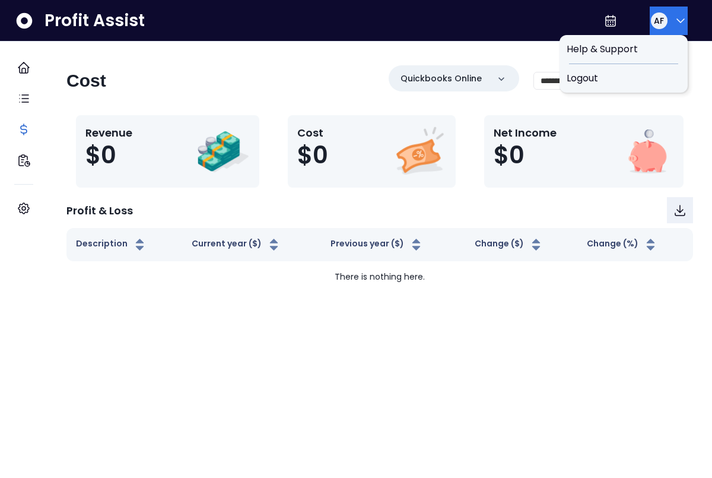
click at [673, 18] on icon "button" at bounding box center [680, 21] width 14 height 14
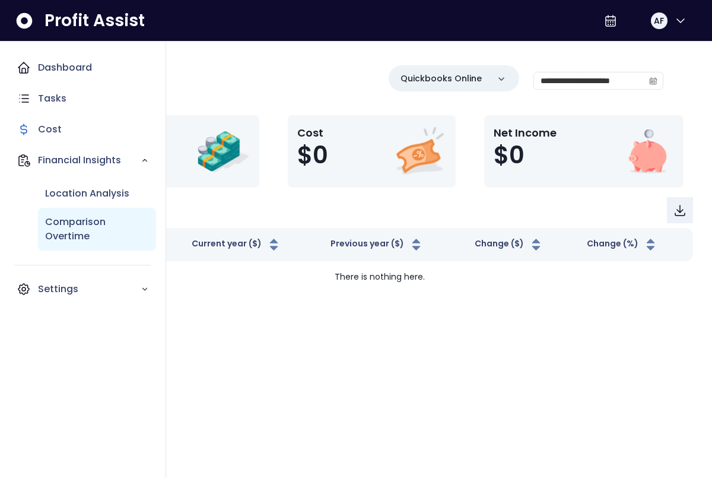
click at [72, 227] on p "Comparison Overtime" at bounding box center [97, 229] width 104 height 28
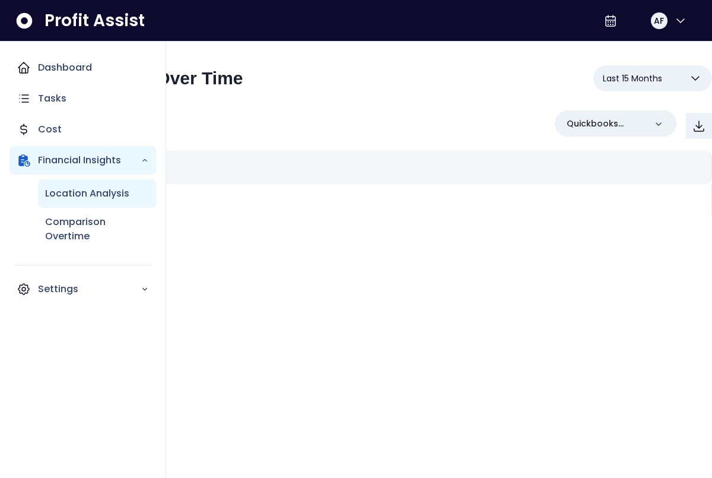
click at [89, 197] on p "Location Analysis" at bounding box center [87, 193] width 84 height 14
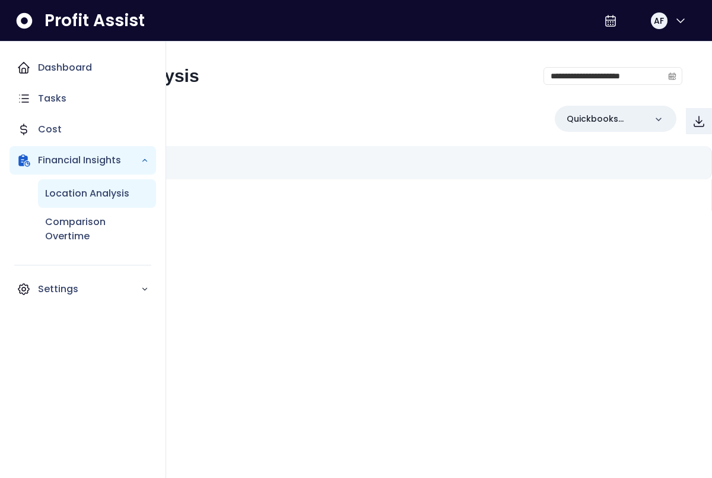
click at [89, 197] on p "Location Analysis" at bounding box center [87, 193] width 84 height 14
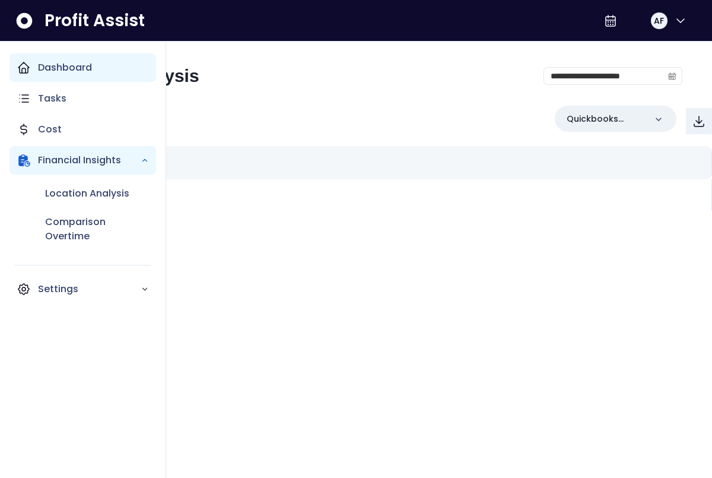
click at [61, 71] on p "Dashboard" at bounding box center [65, 68] width 54 height 14
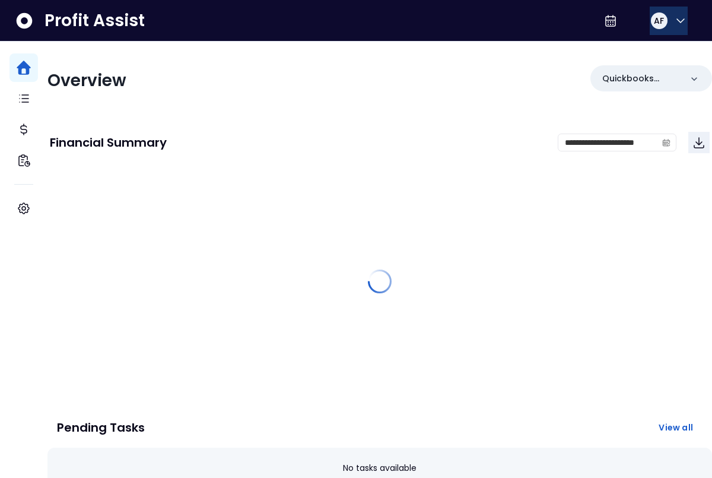
click at [683, 14] on button "AF" at bounding box center [669, 21] width 38 height 28
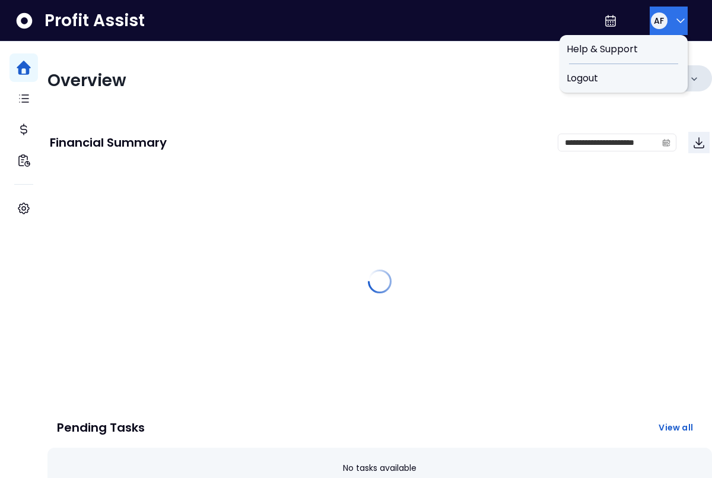
click at [596, 77] on span "Logout" at bounding box center [624, 78] width 114 height 14
